Goal: Find contact information: Find contact information

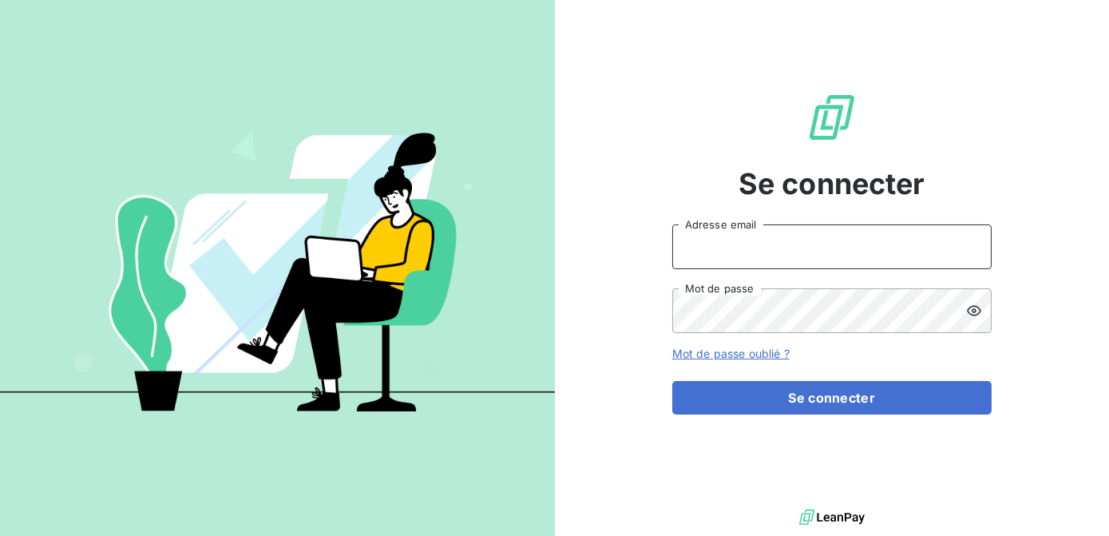
click at [700, 250] on input "Adresse email" at bounding box center [831, 246] width 319 height 45
type input "[EMAIL_ADDRESS][DOMAIN_NAME]"
click at [672, 381] on button "Se connecter" at bounding box center [831, 398] width 319 height 34
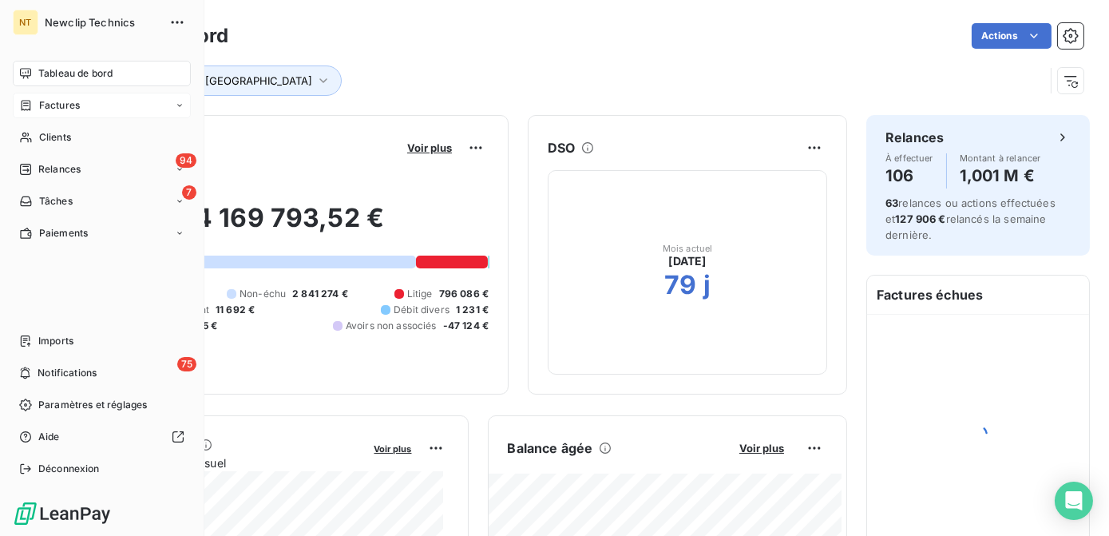
click at [31, 111] on icon at bounding box center [26, 105] width 14 height 13
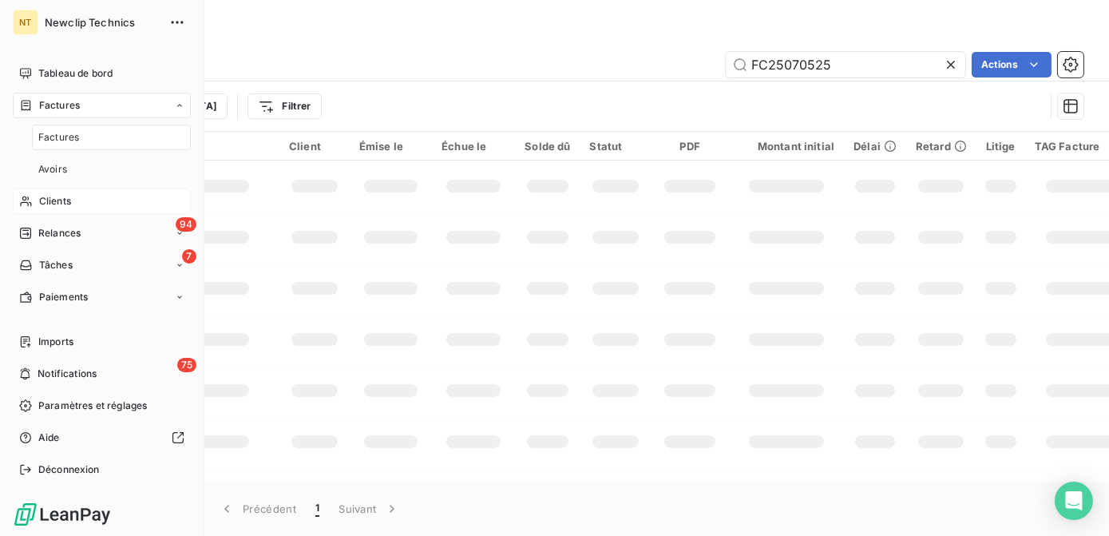
click at [66, 201] on span "Clients" at bounding box center [55, 201] width 32 height 14
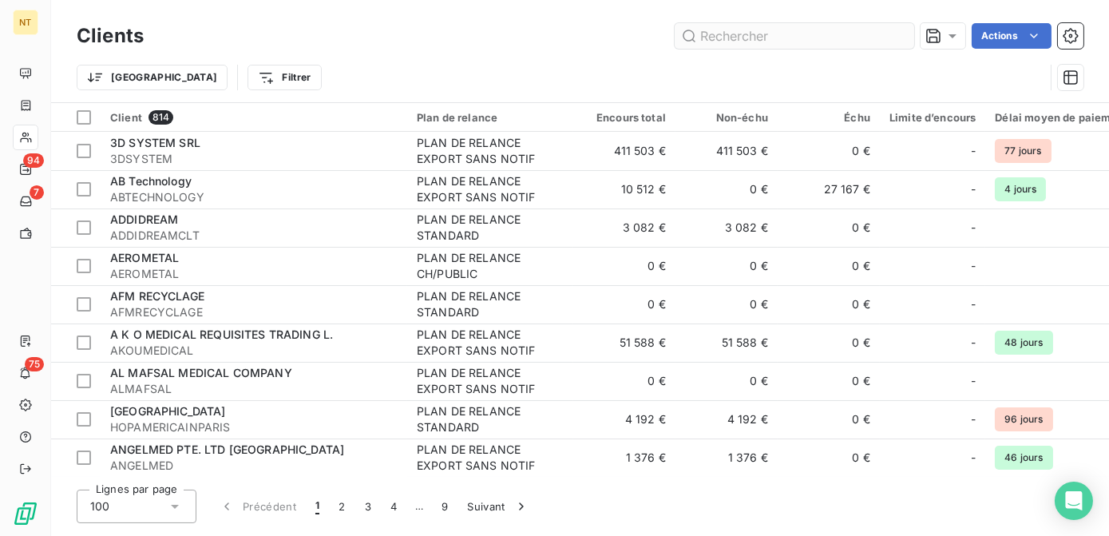
click at [763, 38] on input "text" at bounding box center [793, 36] width 239 height 26
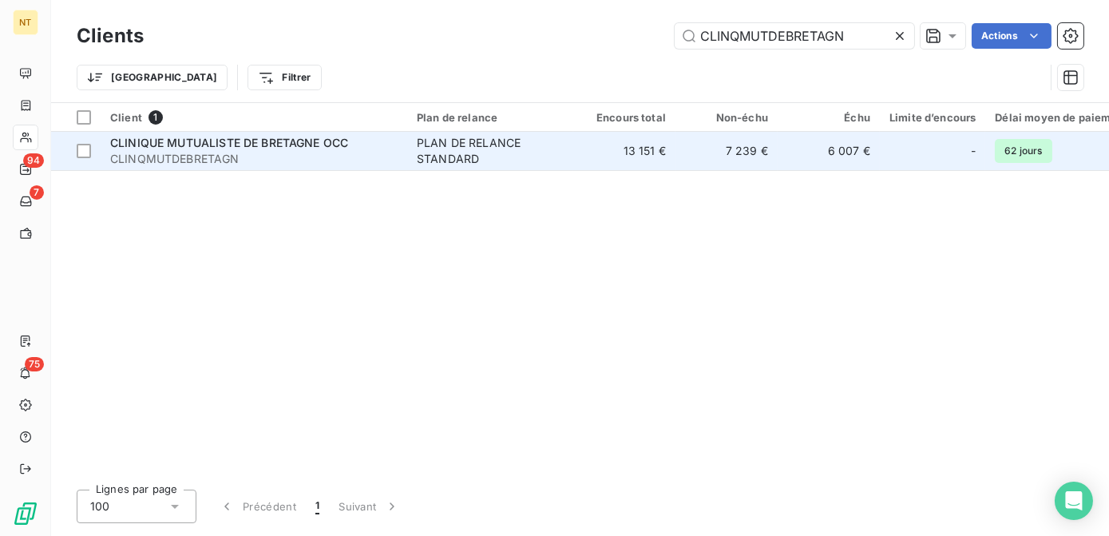
type input "CLINQMUTDEBRETAGN"
click at [193, 132] on td "CLINIQUE MUTUALISTE DE BRETAGNE OCC CLINQMUTDEBRETAGN" at bounding box center [254, 151] width 307 height 38
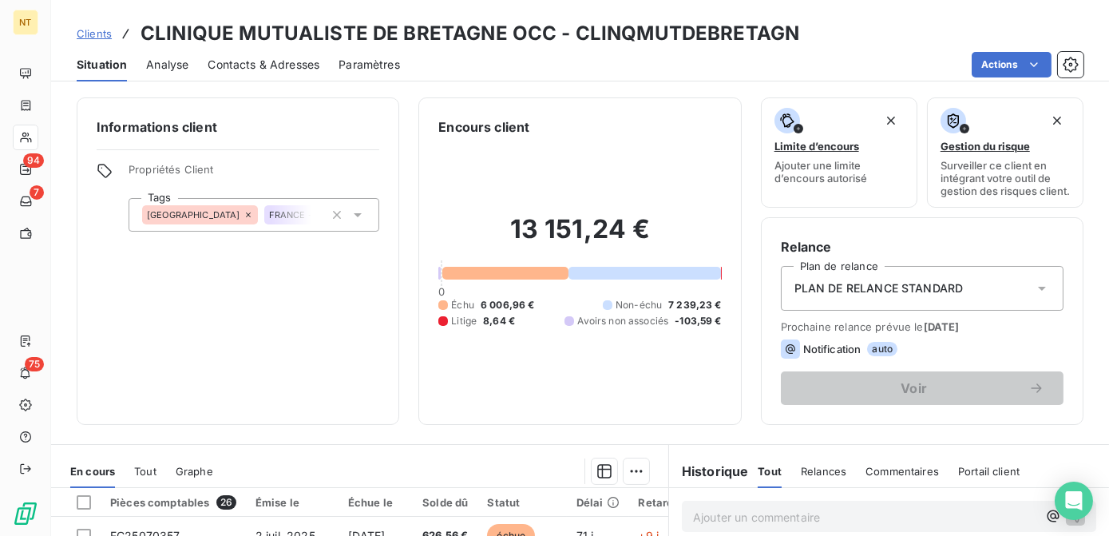
scroll to position [318, 0]
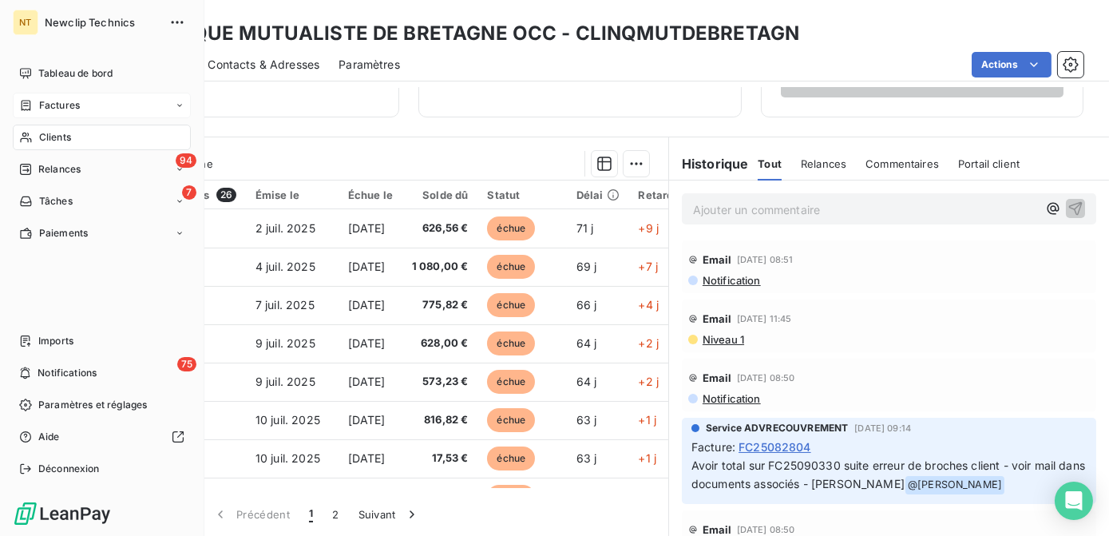
click at [40, 101] on span "Factures" at bounding box center [59, 105] width 41 height 14
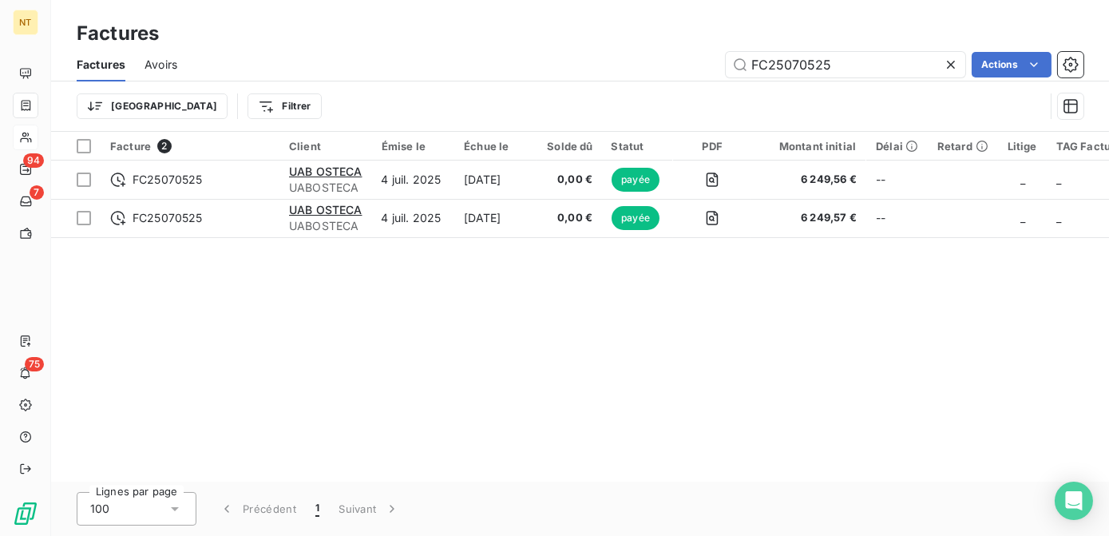
drag, startPoint x: 838, startPoint y: 63, endPoint x: 637, endPoint y: 65, distance: 201.1
click at [637, 65] on div "FC25070525 Actions" at bounding box center [639, 65] width 887 height 26
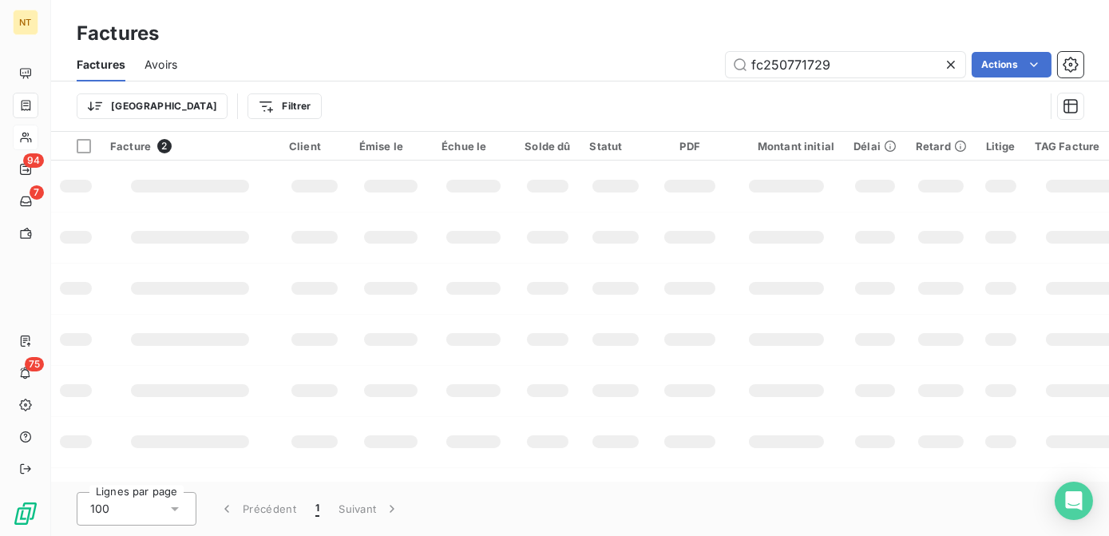
drag, startPoint x: 840, startPoint y: 63, endPoint x: 562, endPoint y: 67, distance: 278.6
click at [561, 67] on div "fc250771729 Actions" at bounding box center [639, 65] width 887 height 26
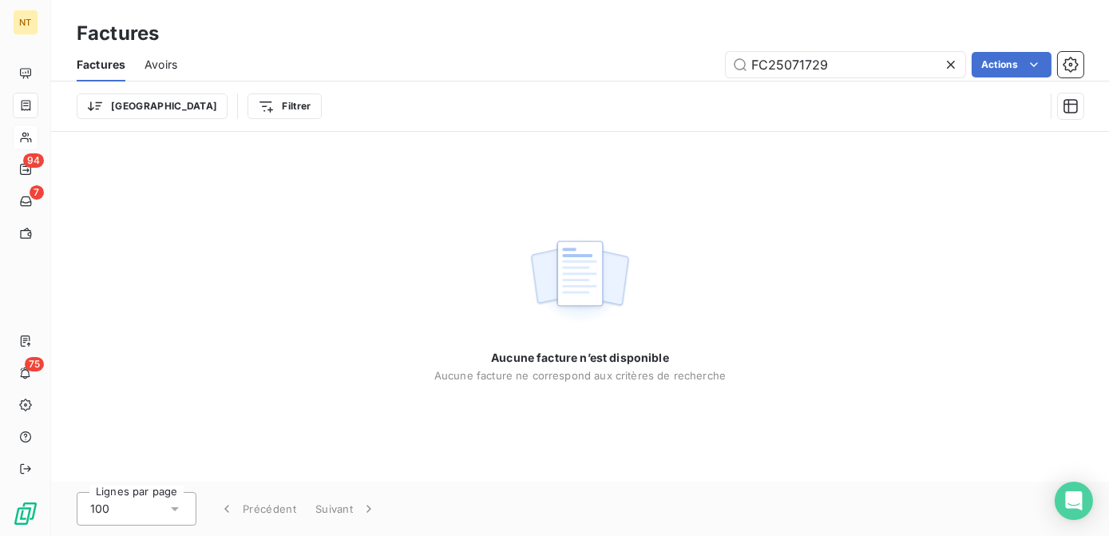
click at [174, 68] on span "Avoirs" at bounding box center [160, 65] width 33 height 16
type input "FC25071729"
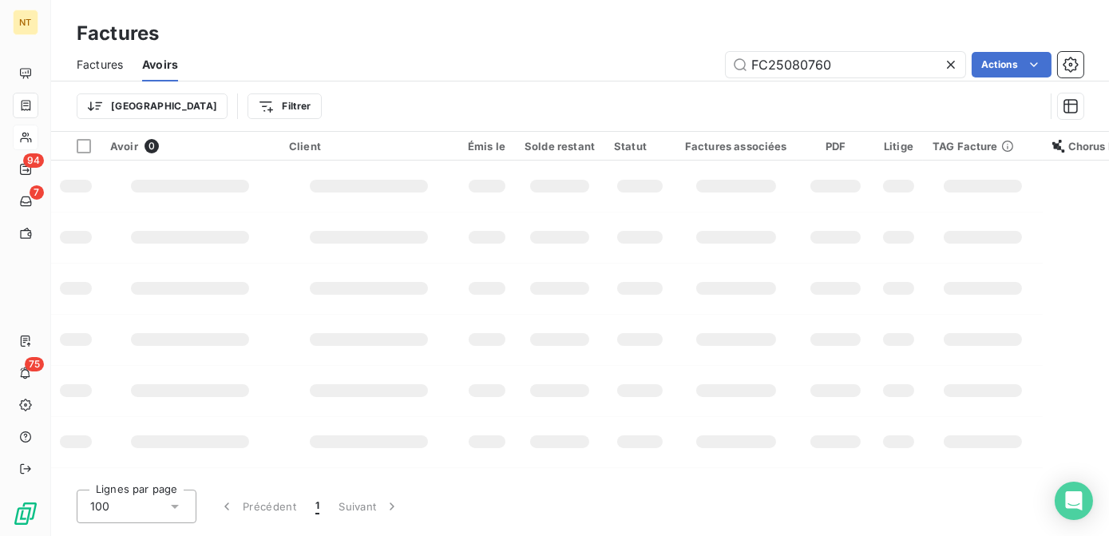
drag, startPoint x: 850, startPoint y: 62, endPoint x: 572, endPoint y: 55, distance: 277.9
click at [578, 55] on div "FC25080760 Actions" at bounding box center [640, 65] width 886 height 26
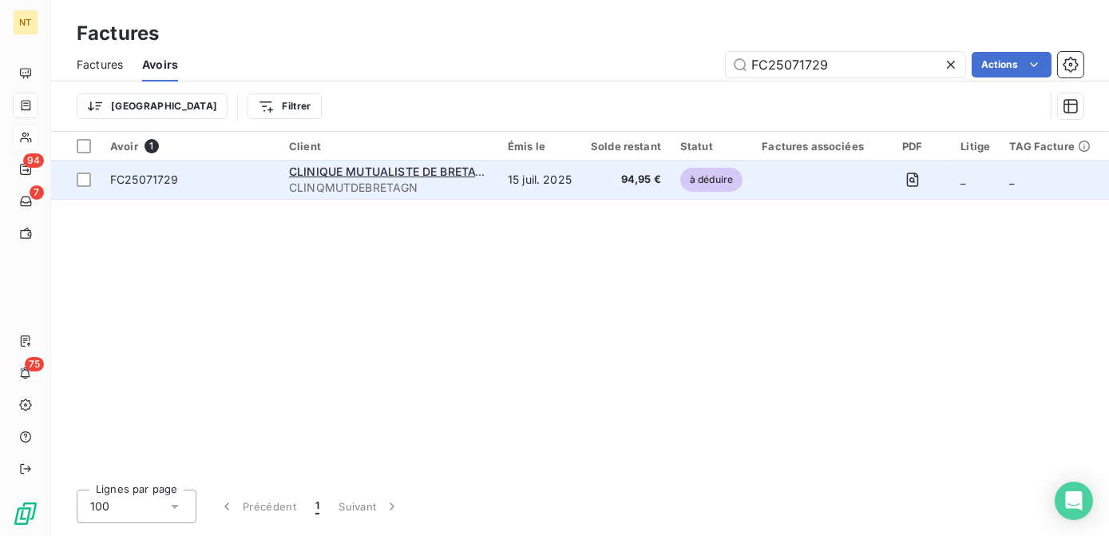
type input "FC25071729"
click at [358, 186] on span "CLINQMUTDEBRETAGN" at bounding box center [389, 188] width 200 height 16
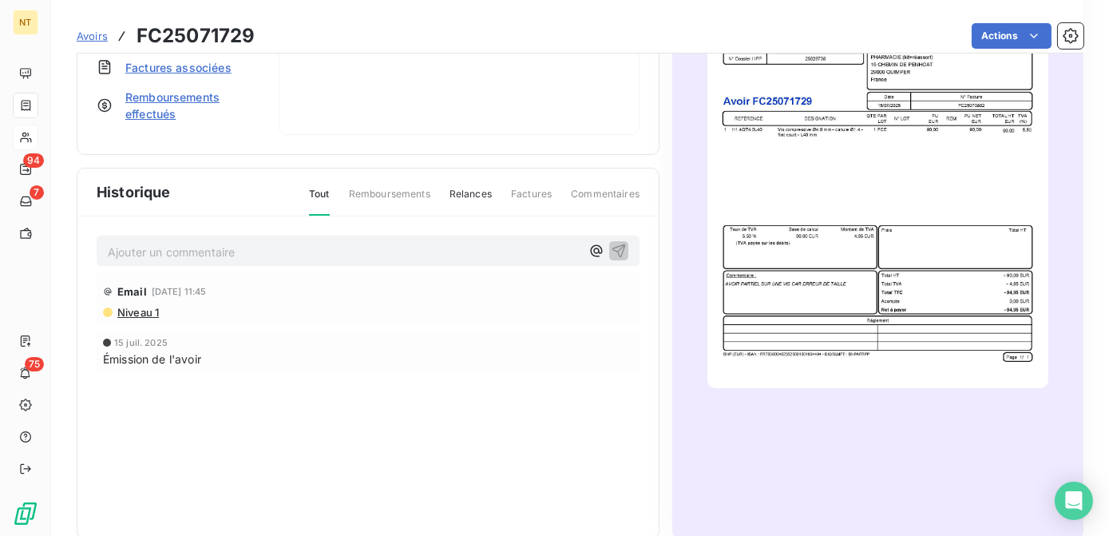
scroll to position [334, 0]
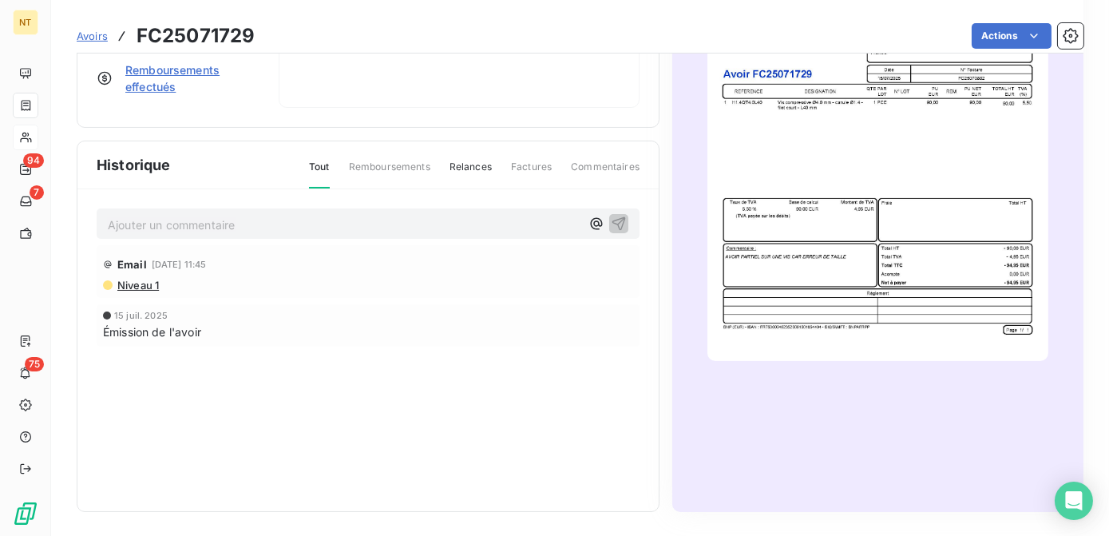
click at [848, 195] on img "button" at bounding box center [877, 119] width 340 height 481
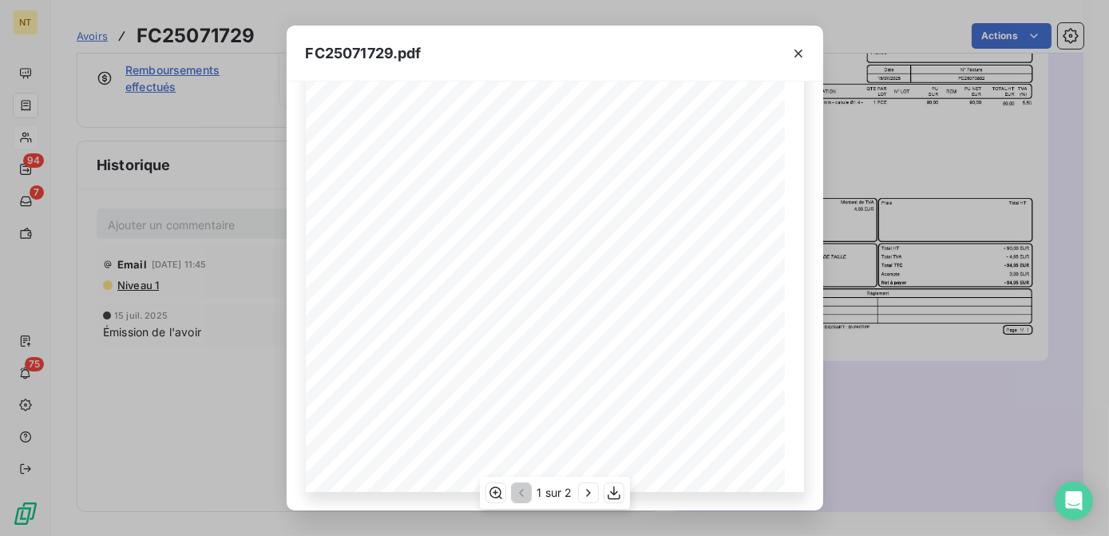
scroll to position [69, 0]
click at [801, 46] on icon "button" at bounding box center [798, 53] width 16 height 16
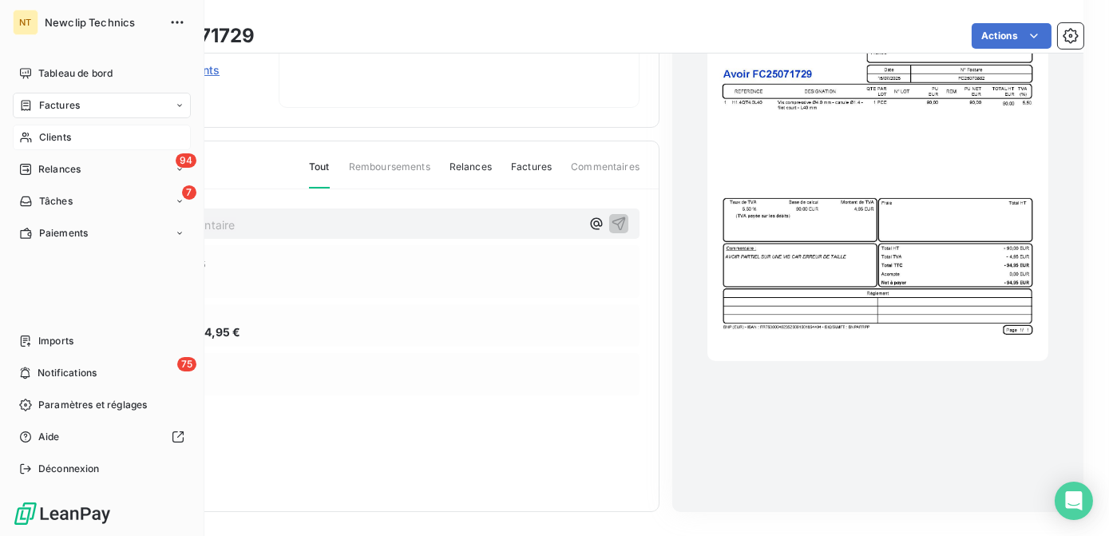
click at [45, 131] on span "Clients" at bounding box center [55, 137] width 32 height 14
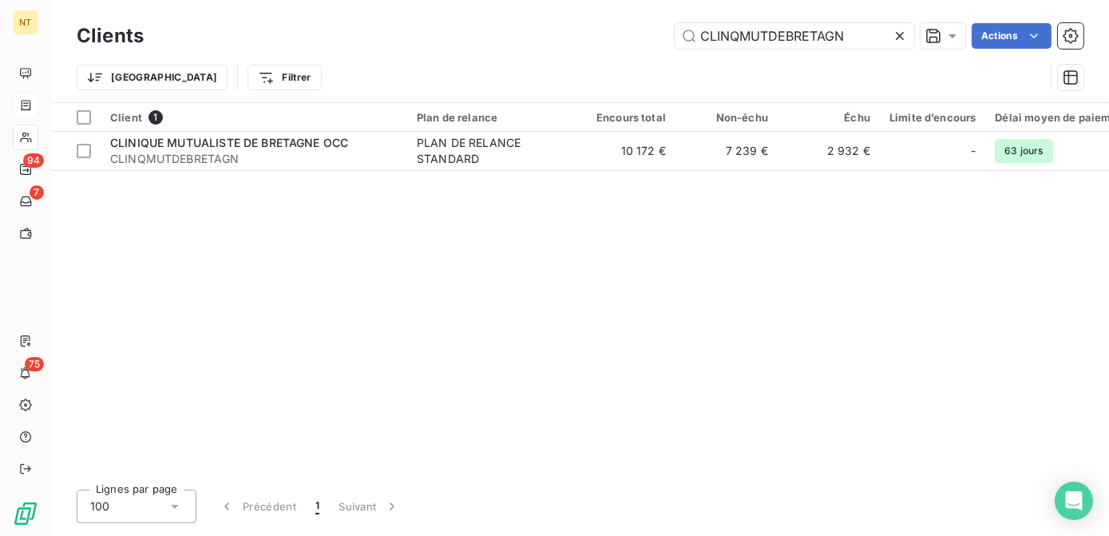
drag, startPoint x: 849, startPoint y: 42, endPoint x: 475, endPoint y: 40, distance: 374.4
click at [475, 40] on div "CLINQMUTDEBRETAGN Actions" at bounding box center [623, 36] width 920 height 26
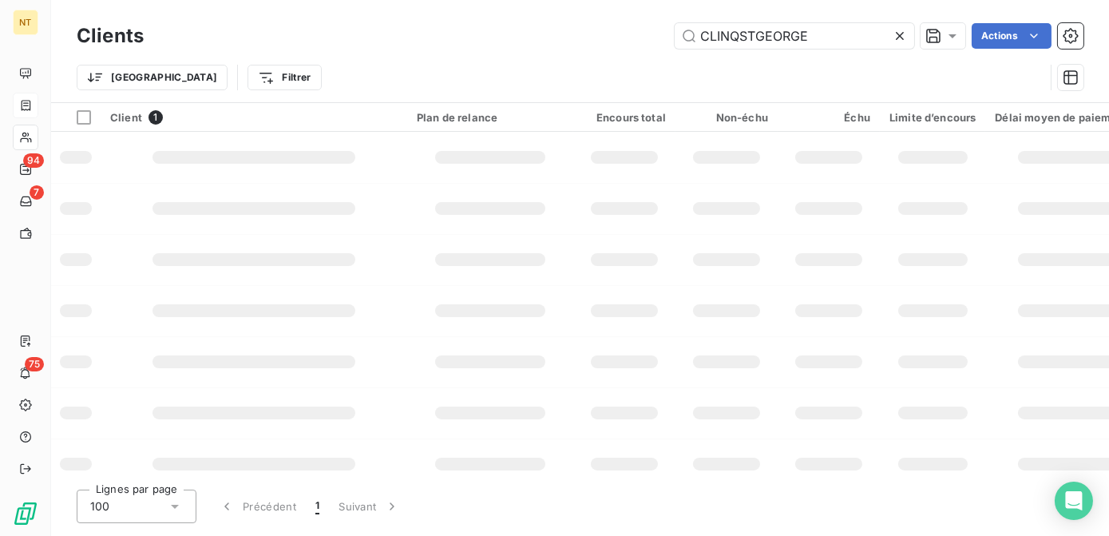
type input "CLINQSTGEORGE"
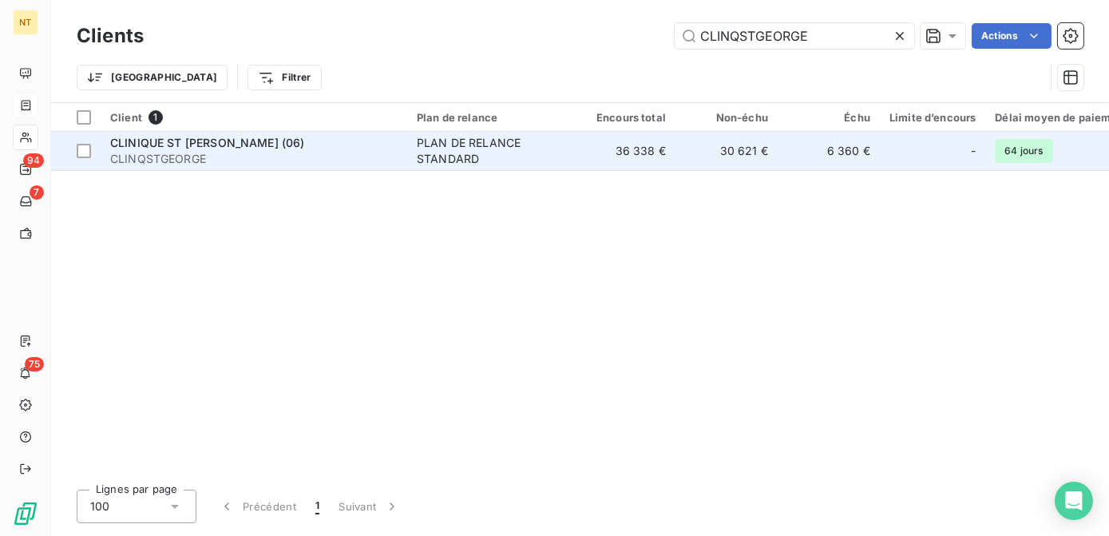
click at [374, 148] on div "CLINIQUE ST [PERSON_NAME] (06)" at bounding box center [253, 143] width 287 height 16
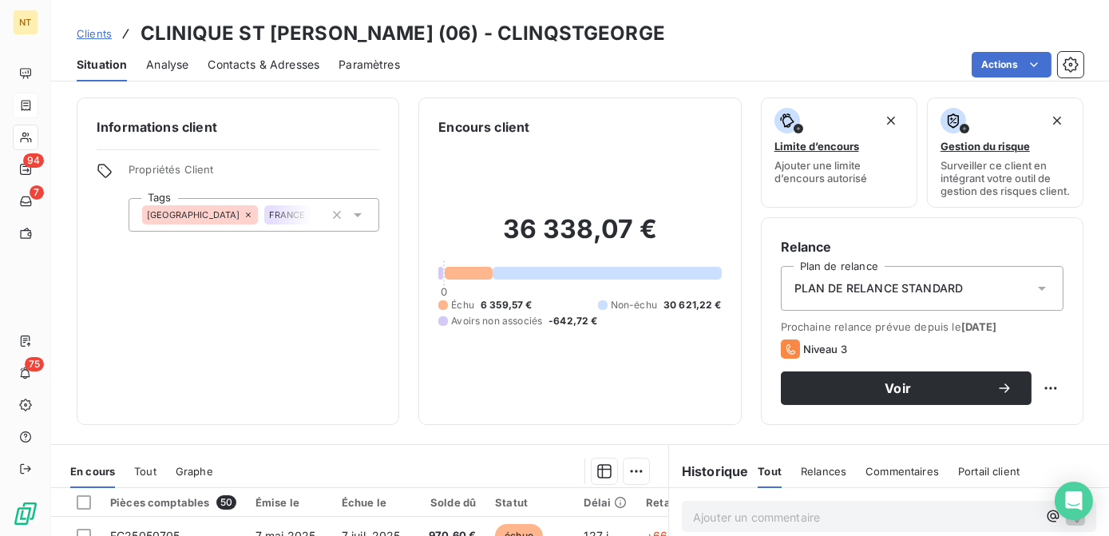
click at [251, 63] on span "Contacts & Adresses" at bounding box center [264, 65] width 112 height 16
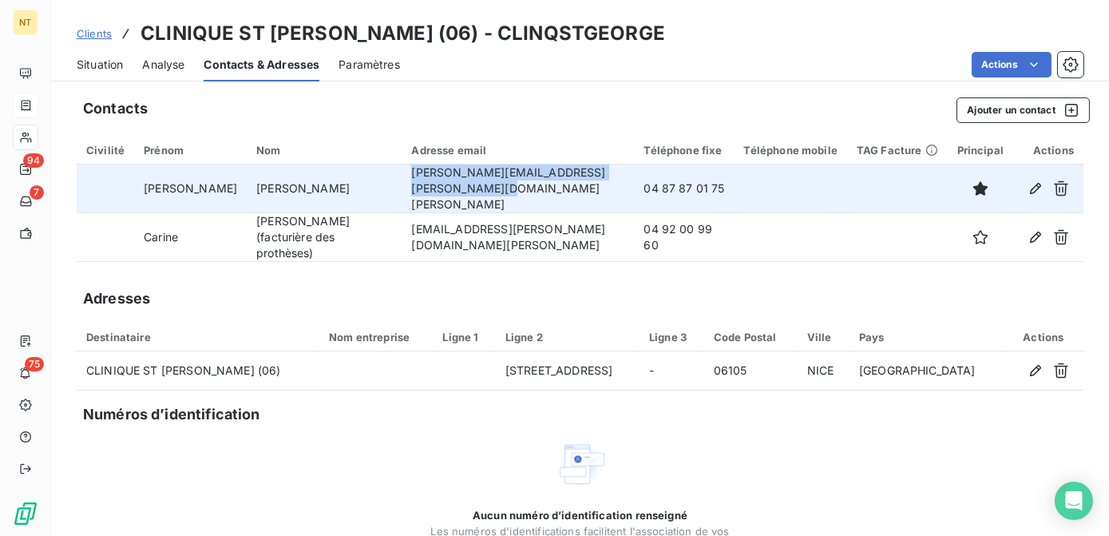
drag, startPoint x: 497, startPoint y: 196, endPoint x: 390, endPoint y: 166, distance: 111.2
click at [401, 166] on td "[PERSON_NAME][EMAIL_ADDRESS][PERSON_NAME][DOMAIN_NAME][PERSON_NAME]" at bounding box center [517, 188] width 232 height 49
copy td "[PERSON_NAME][EMAIL_ADDRESS][PERSON_NAME][DOMAIN_NAME][PERSON_NAME]"
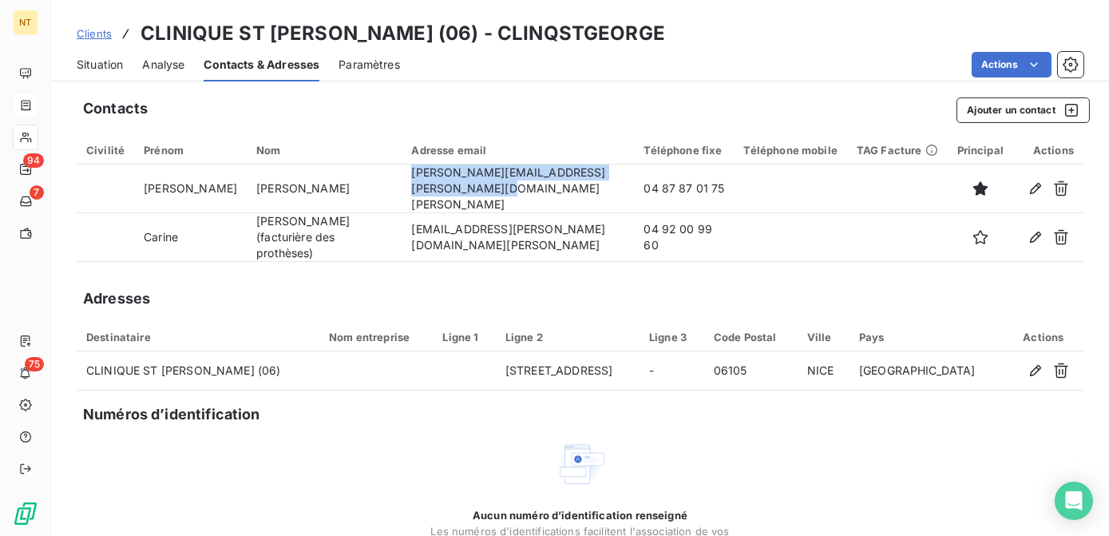
click at [88, 51] on div "Situation" at bounding box center [100, 65] width 46 height 34
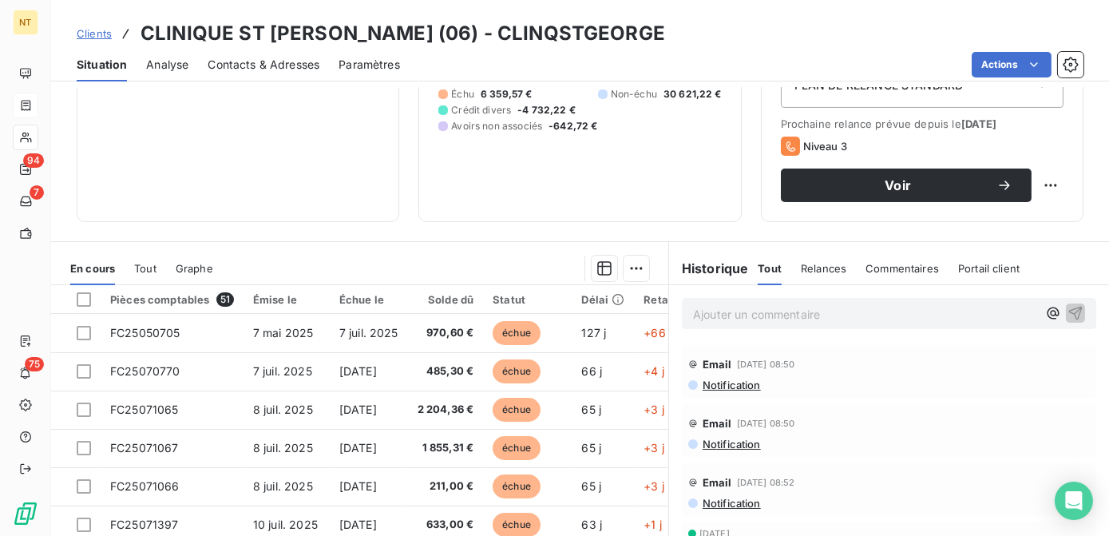
scroll to position [217, 0]
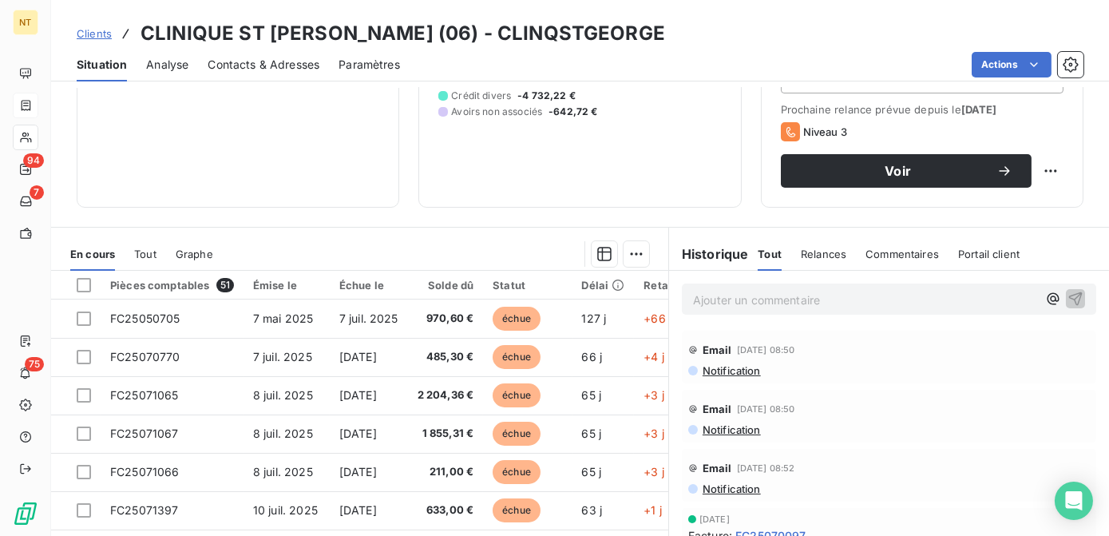
click at [734, 310] on p "Ajouter un commentaire ﻿" at bounding box center [865, 300] width 344 height 20
click at [985, 307] on p "demande détail virement du [DATE] pour 4732.22" at bounding box center [865, 299] width 344 height 18
click at [1067, 306] on icon "button" at bounding box center [1075, 298] width 16 height 16
